Goal: Register for event/course

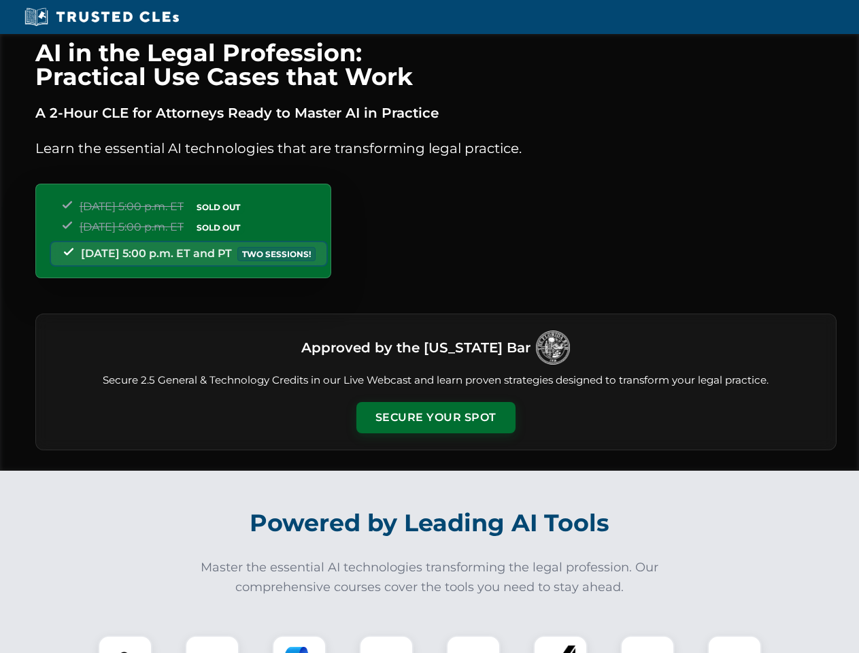
click at [435, 418] on button "Secure Your Spot" at bounding box center [436, 417] width 159 height 31
click at [125, 644] on img at bounding box center [124, 662] width 39 height 39
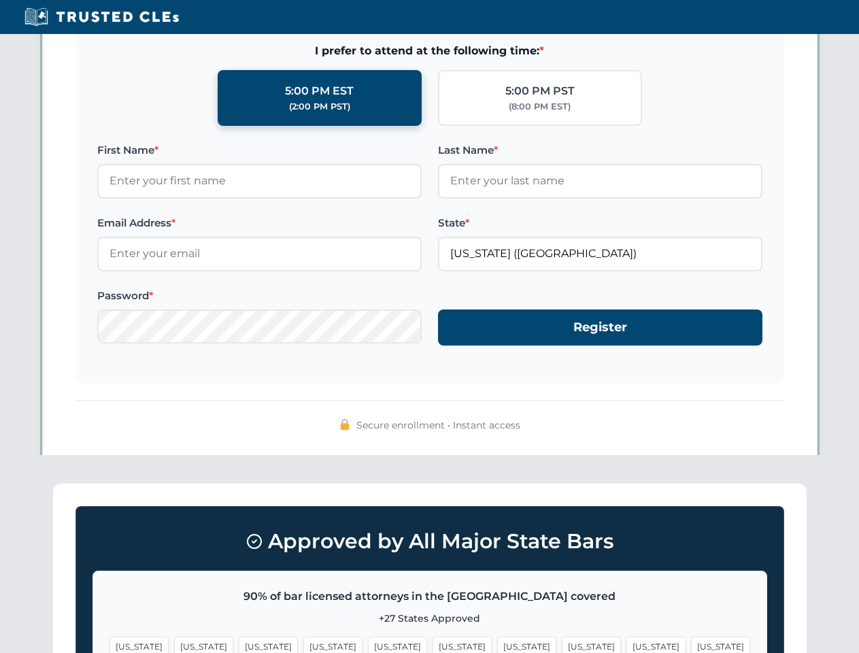
click at [497, 644] on span "[US_STATE]" at bounding box center [526, 647] width 59 height 20
click at [627, 644] on span "[US_STATE]" at bounding box center [656, 647] width 59 height 20
